Goal: Task Accomplishment & Management: Manage account settings

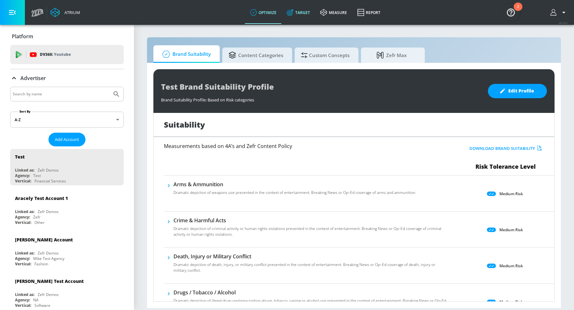
click at [301, 14] on link "Target" at bounding box center [298, 12] width 33 height 23
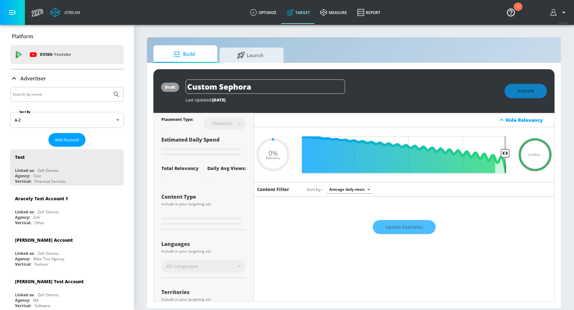
type input "0.05"
click at [57, 95] on input "Search by name" at bounding box center [61, 94] width 97 height 8
type input "[PERSON_NAME]'s"
type input "0.6"
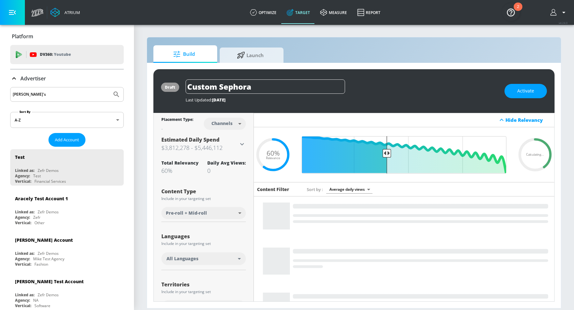
type input "[PERSON_NAME]'s"
click at [113, 92] on icon "Submit Search" at bounding box center [117, 95] width 8 height 8
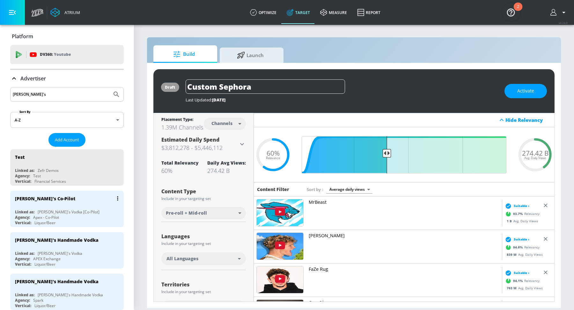
click at [92, 191] on div "[PERSON_NAME]'s Co-Pilot" at bounding box center [68, 198] width 107 height 15
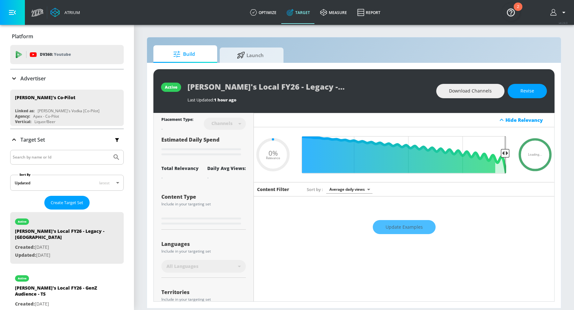
type input "0.29"
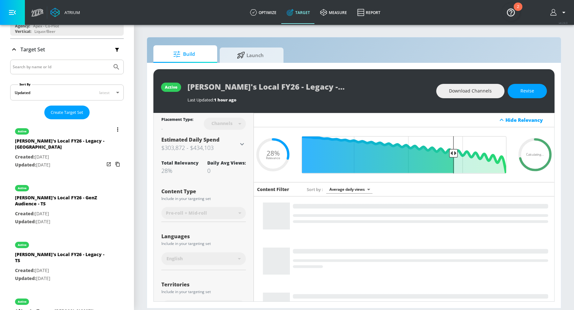
scroll to position [150, 0]
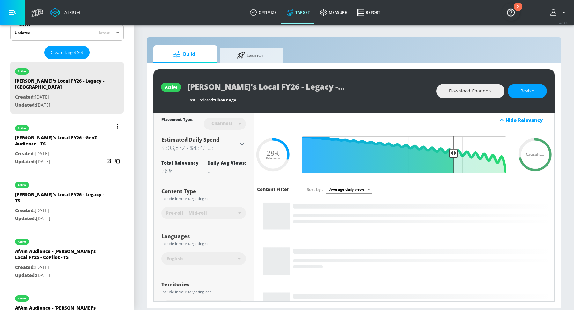
click at [74, 158] on p "Updated: [DATE]" at bounding box center [59, 162] width 89 height 8
type input "[PERSON_NAME]'s Local FY26 - GenZ Audience - TS"
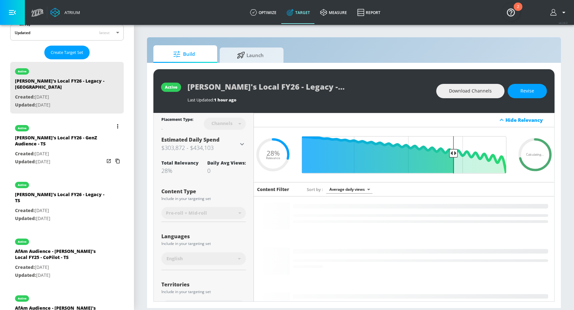
type input "videos"
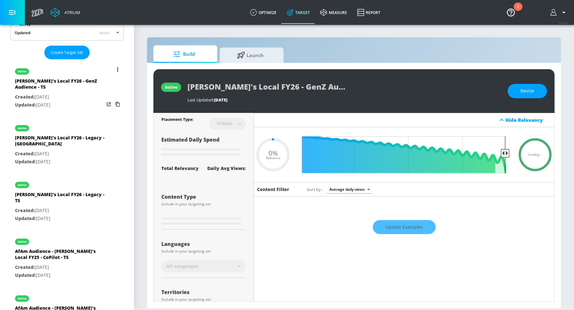
type input "0.33"
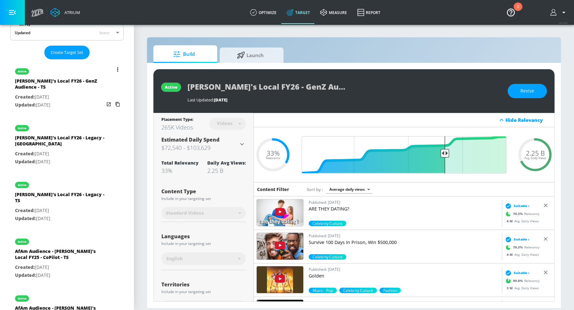
click at [118, 68] on icon "list of Target Set" at bounding box center [117, 69] width 1 height 4
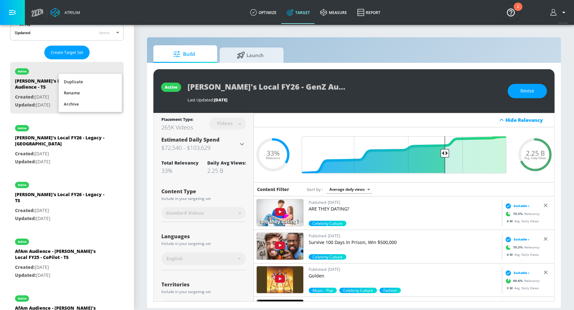
click at [83, 82] on li "Duplicate" at bounding box center [90, 81] width 63 height 11
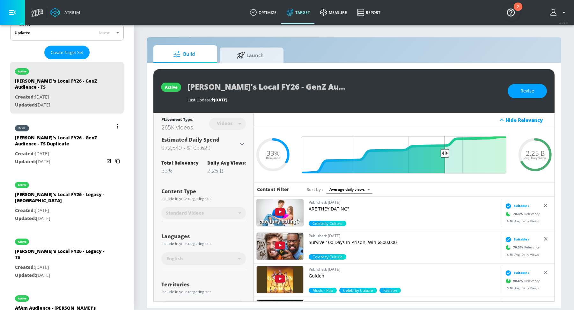
click at [58, 135] on div "[PERSON_NAME]'s Local FY26 - GenZ Audience - TS Duplicate" at bounding box center [59, 142] width 89 height 15
type input "[PERSON_NAME]'s Local FY26 - GenZ Audience - TS Duplicate"
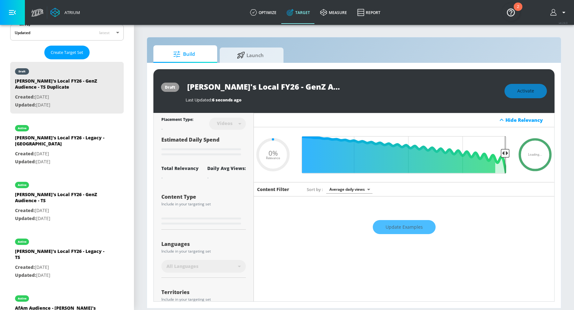
type input "0.33"
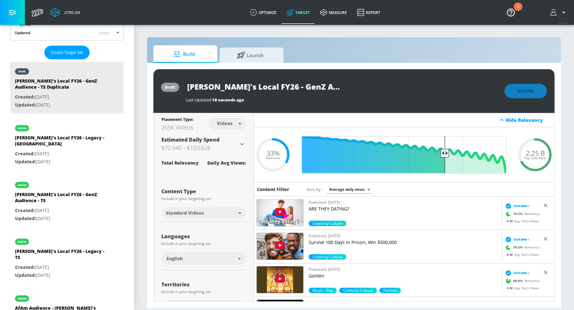
click at [232, 122] on body "Atrium optimize Target measure Report optimize Target measure Report v 4.24.0 P…" at bounding box center [287, 155] width 574 height 310
click at [232, 134] on li "Channels" at bounding box center [227, 137] width 33 height 11
type input "channels"
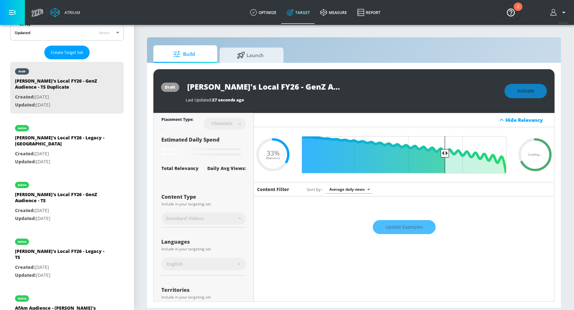
click at [323, 85] on input "[PERSON_NAME]'s Local FY26 - GenZ Audience - TS Duplicate" at bounding box center [265, 86] width 159 height 14
drag, startPoint x: 323, startPoint y: 85, endPoint x: 421, endPoint y: 88, distance: 98.3
click at [421, 88] on div "[PERSON_NAME]'s Local FY26 - GenZ Audience - TS Duplicate" at bounding box center [342, 86] width 313 height 14
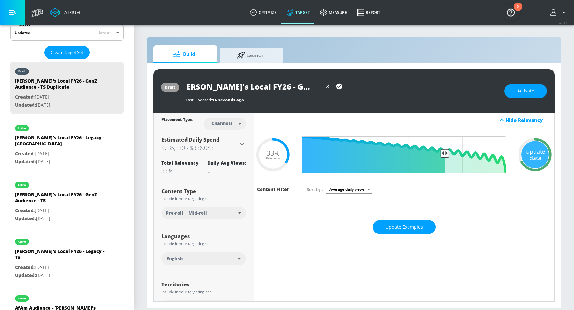
scroll to position [0, 12]
type input "[PERSON_NAME]'s Local FY26 - GenZ Audience - [GEOGRAPHIC_DATA]"
drag, startPoint x: 447, startPoint y: 152, endPoint x: 427, endPoint y: 152, distance: 20.1
click at [427, 152] on input "Final Threshold" at bounding box center [404, 154] width 211 height 37
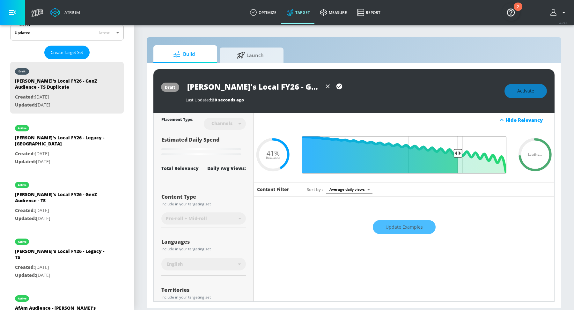
drag, startPoint x: 427, startPoint y: 152, endPoint x: 458, endPoint y: 152, distance: 30.3
type input "0.27"
click at [458, 152] on input "Final Threshold" at bounding box center [404, 154] width 211 height 37
click at [457, 152] on input "Final Threshold" at bounding box center [404, 154] width 211 height 37
click at [286, 84] on input "[PERSON_NAME]'s Local FY26 - GenZ Audience - [GEOGRAPHIC_DATA]" at bounding box center [254, 86] width 137 height 14
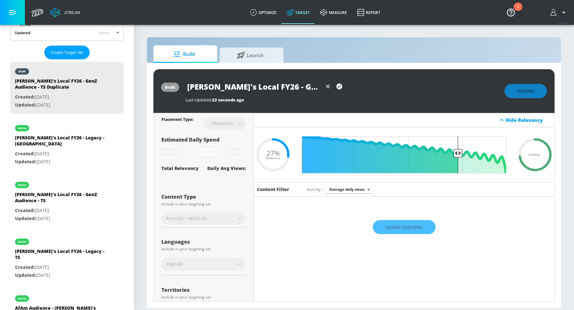
scroll to position [0, 12]
drag, startPoint x: 293, startPoint y: 85, endPoint x: 363, endPoint y: 90, distance: 69.7
click at [363, 90] on div "[PERSON_NAME]'s Local FY26 - GenZ Audience - [GEOGRAPHIC_DATA]" at bounding box center [342, 86] width 313 height 14
click at [313, 88] on input "[PERSON_NAME]'s Local FY26 - GenZ Audience - [GEOGRAPHIC_DATA]" at bounding box center [254, 86] width 137 height 14
click at [338, 85] on icon "button" at bounding box center [339, 87] width 6 height 6
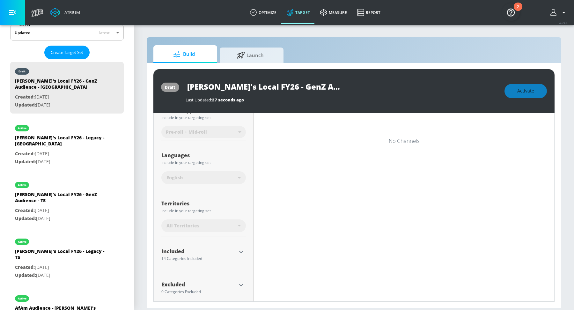
scroll to position [0, 0]
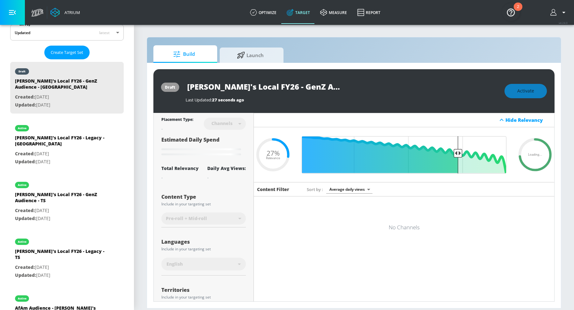
click at [536, 155] on span "Loading..." at bounding box center [535, 154] width 14 height 3
type input "[PERSON_NAME]'s Local FY26 - GenZ Audience - TS Duplicate"
type input "0.41"
click at [415, 235] on div "No Channels" at bounding box center [404, 227] width 300 height 22
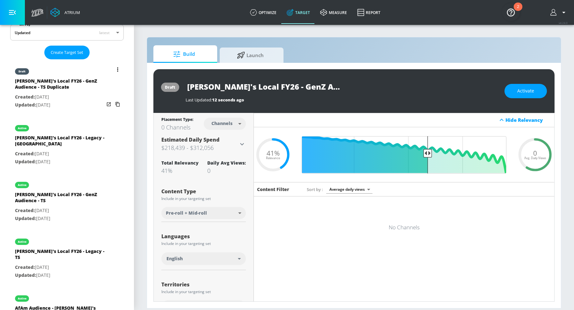
click at [96, 86] on div "[PERSON_NAME]'s Local FY26 - GenZ Audience - TS Duplicate" at bounding box center [59, 85] width 89 height 15
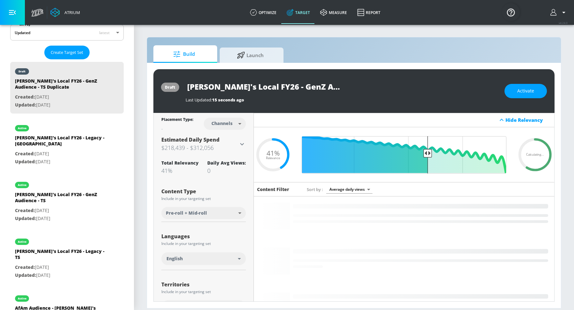
click at [326, 86] on input "[PERSON_NAME]'s Local FY26 - GenZ Audience - TS Duplicate" at bounding box center [265, 86] width 159 height 14
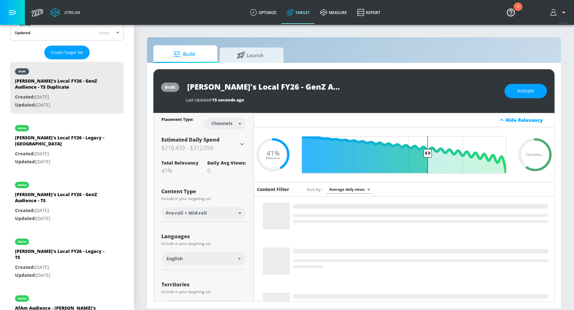
drag, startPoint x: 335, startPoint y: 85, endPoint x: 408, endPoint y: 85, distance: 72.7
click at [408, 85] on div "[PERSON_NAME]'s Local FY26 - GenZ Audience - TS Duplicate" at bounding box center [342, 86] width 313 height 14
click at [338, 88] on input "[PERSON_NAME]'s Local FY26 - GenZ Audience - TS Duplicate" at bounding box center [265, 86] width 159 height 14
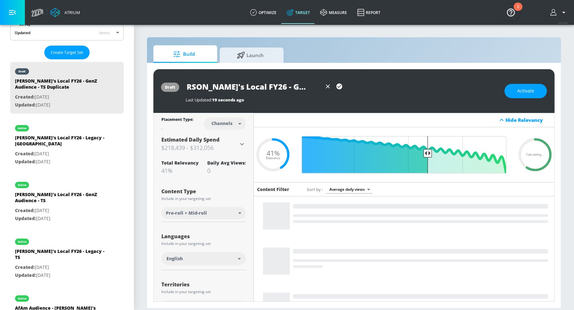
type input "[PERSON_NAME]'s Local FY26 - GenZ Audience - [GEOGRAPHIC_DATA]"
click at [339, 86] on icon "button" at bounding box center [339, 86] width 7 height 7
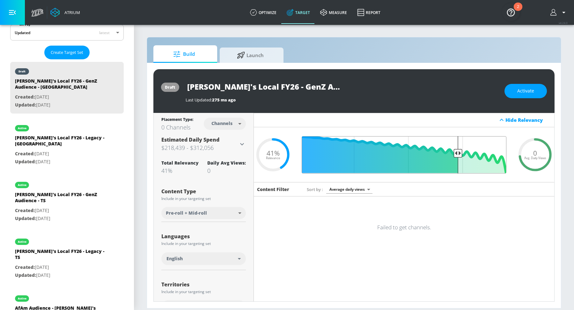
drag, startPoint x: 428, startPoint y: 151, endPoint x: 458, endPoint y: 151, distance: 30.0
type input "0.27"
click at [458, 151] on input "Final Threshold" at bounding box center [404, 154] width 211 height 37
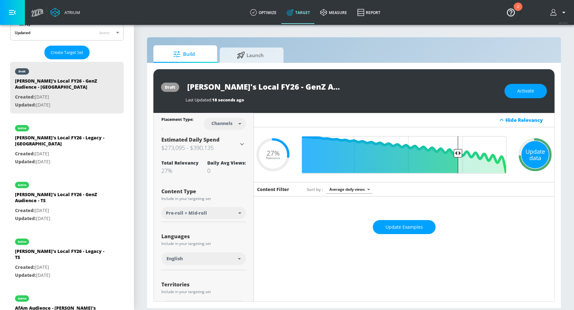
click at [537, 161] on div "Update data" at bounding box center [534, 154] width 27 height 27
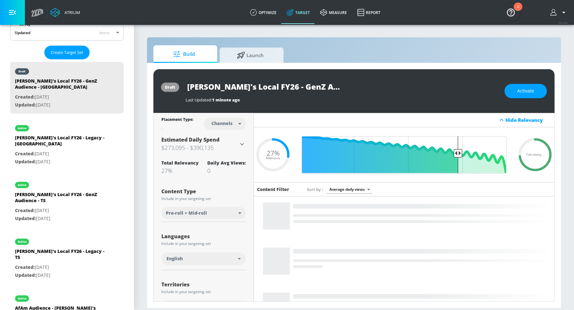
click at [290, 86] on input "[PERSON_NAME]'s Local FY26 - GenZ Audience - [GEOGRAPHIC_DATA]" at bounding box center [265, 86] width 159 height 14
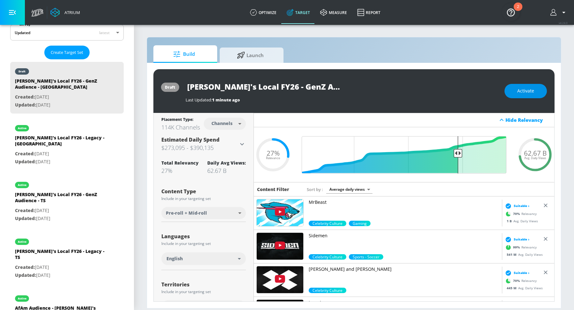
click at [531, 92] on span "Activate" at bounding box center [525, 91] width 17 height 8
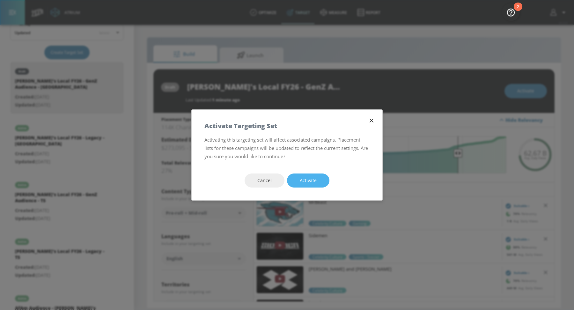
click at [306, 179] on span "Activate" at bounding box center [308, 181] width 17 height 8
